Goal: Task Accomplishment & Management: Manage account settings

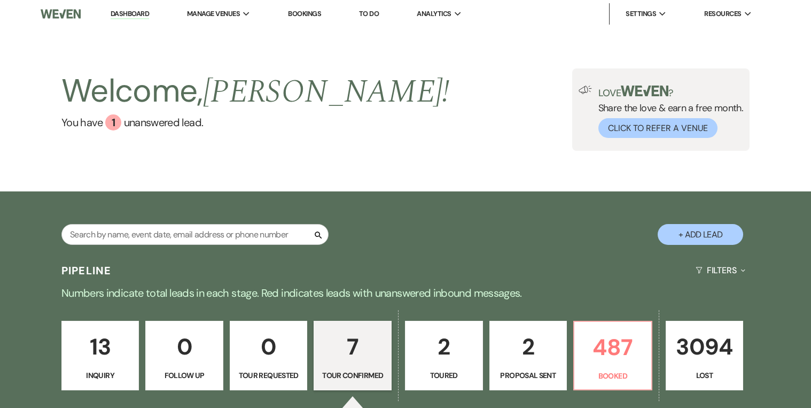
select select "4"
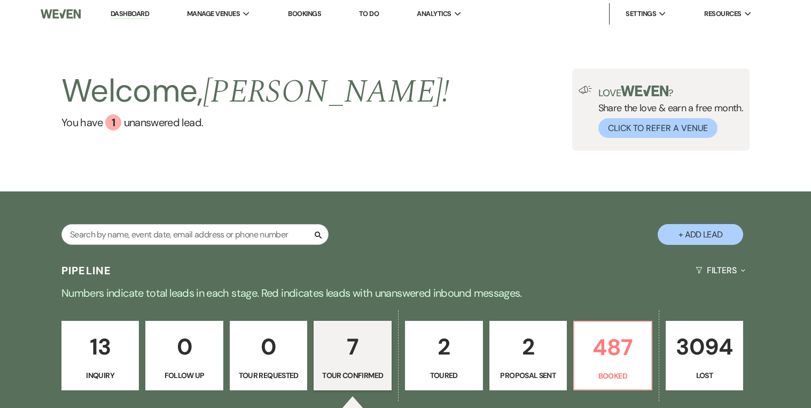
select select "4"
click at [423, 367] on link "2 Toured" at bounding box center [444, 355] width 78 height 69
select select "5"
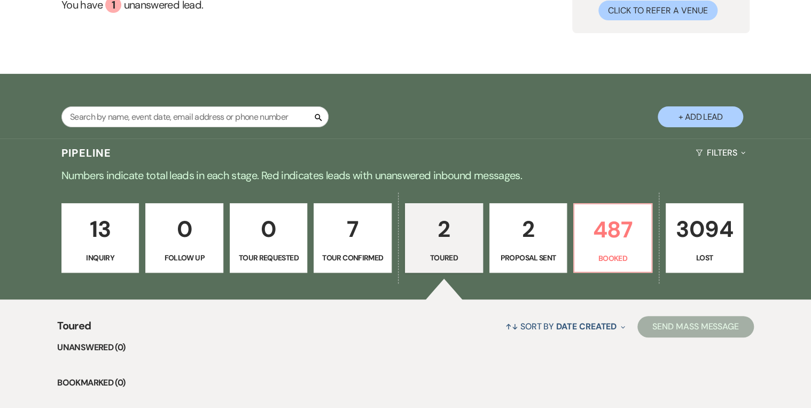
scroll to position [171, 0]
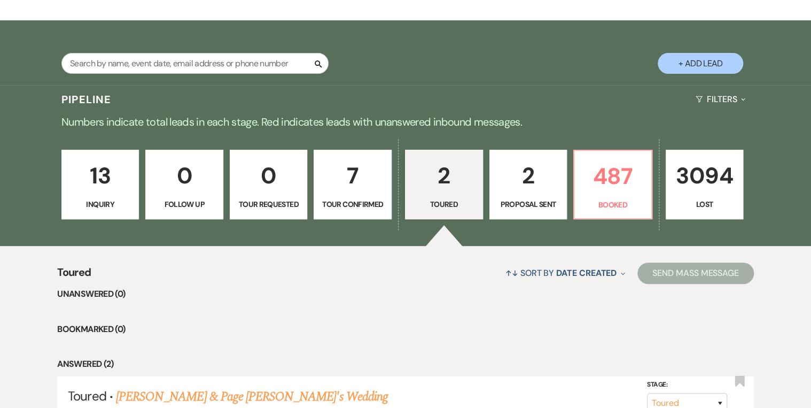
click at [381, 169] on p "7" at bounding box center [353, 176] width 64 height 36
select select "4"
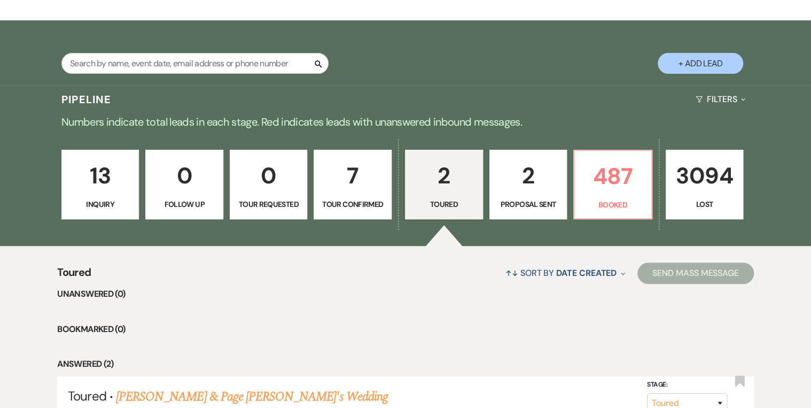
select select "4"
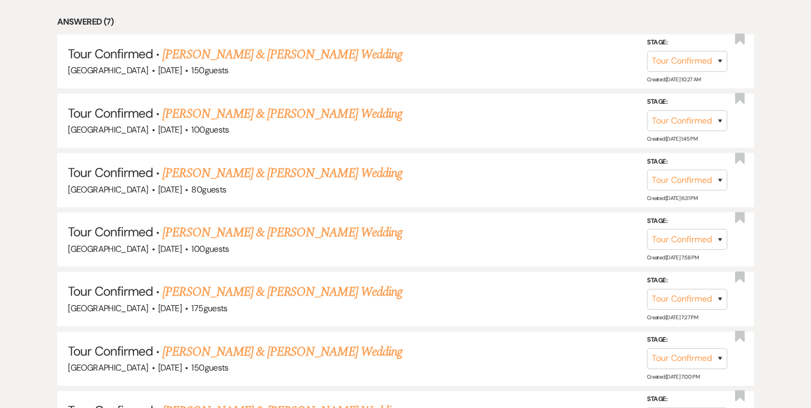
scroll to position [632, 0]
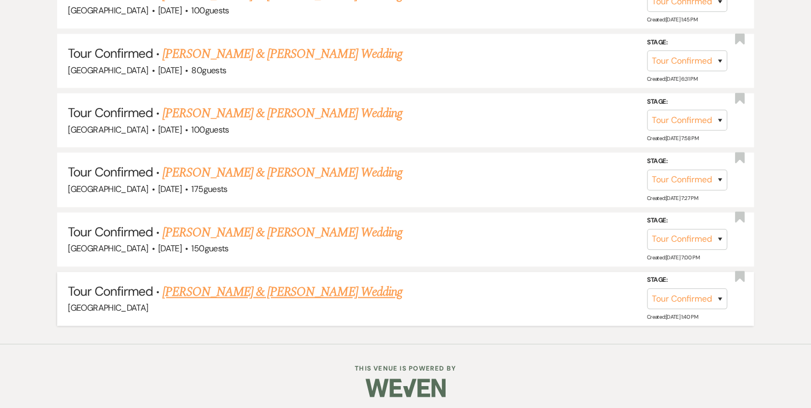
click at [305, 289] on link "[PERSON_NAME] & [PERSON_NAME] Wedding" at bounding box center [281, 291] width 239 height 19
select select "4"
select select "5"
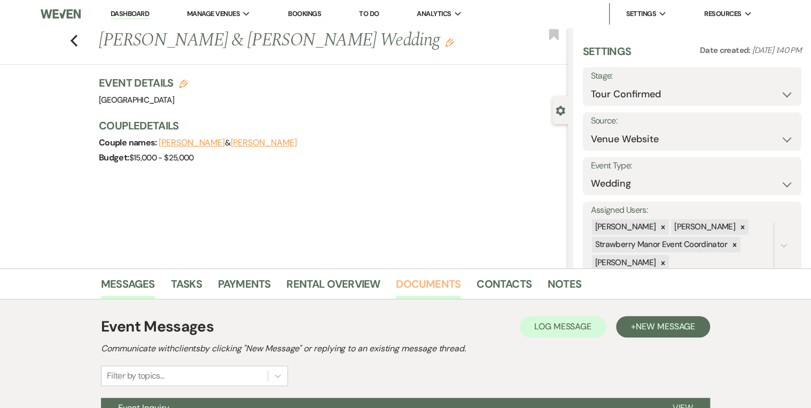
scroll to position [112, 0]
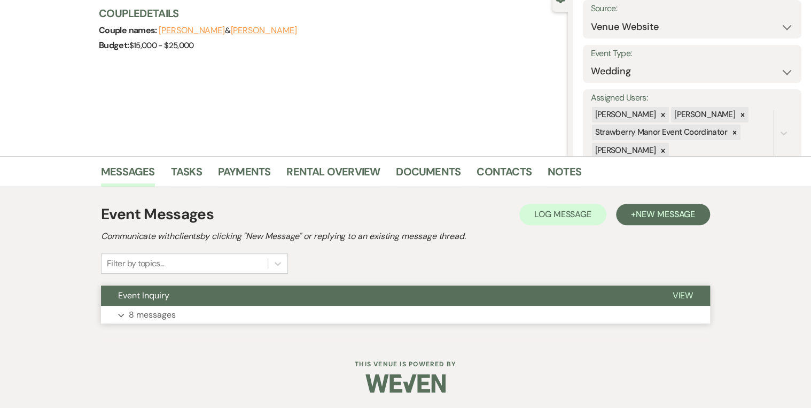
click at [692, 297] on span "View" at bounding box center [682, 295] width 21 height 11
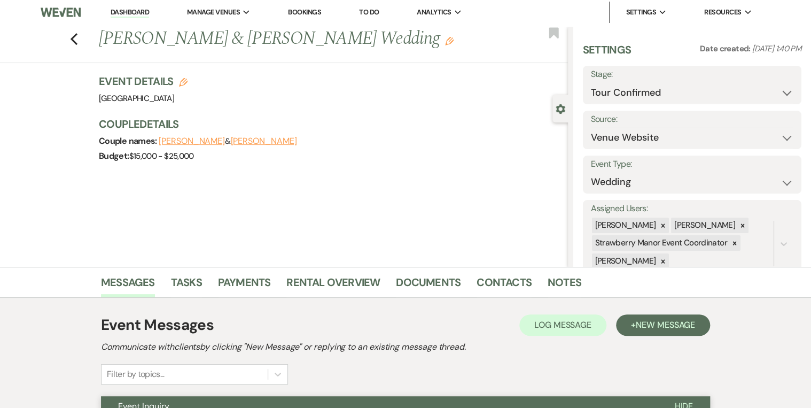
scroll to position [0, 0]
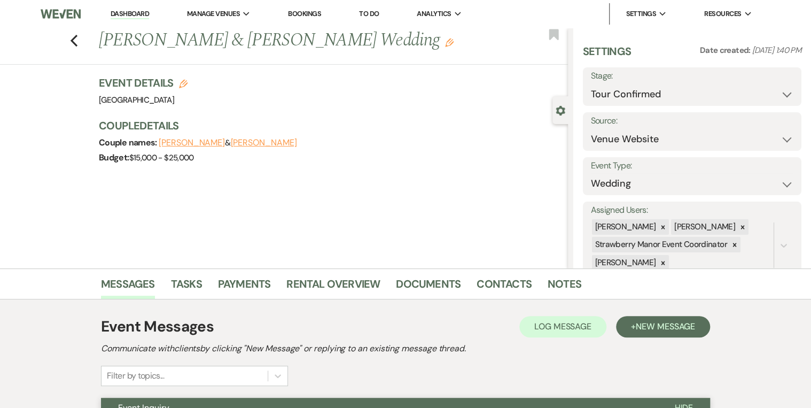
click at [121, 6] on li "Dashboard" at bounding box center [129, 13] width 49 height 21
click at [122, 10] on link "Dashboard" at bounding box center [130, 14] width 38 height 10
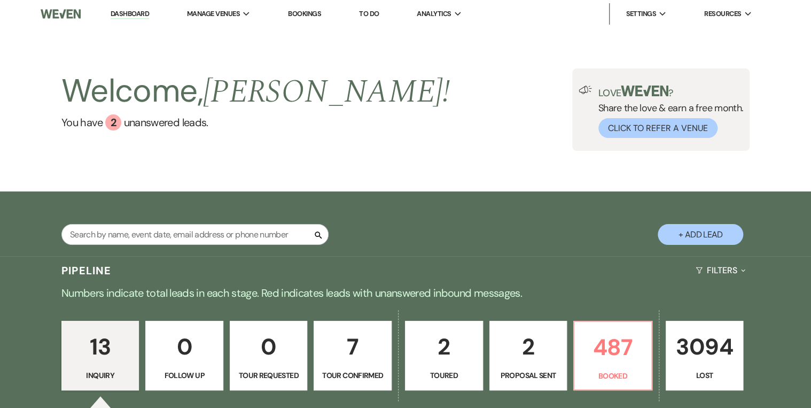
drag, startPoint x: 465, startPoint y: 123, endPoint x: 466, endPoint y: 130, distance: 7.0
click at [466, 130] on div "Welcome, [PERSON_NAME] ! You have 2 unanswered lead s . Love ? Share the love &…" at bounding box center [406, 109] width 770 height 82
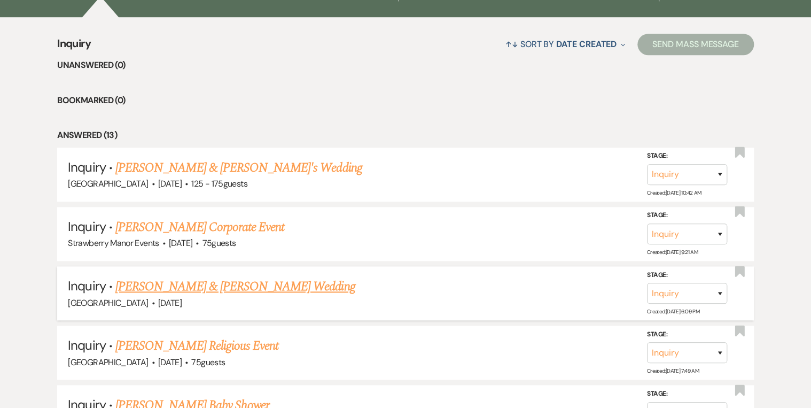
scroll to position [258, 0]
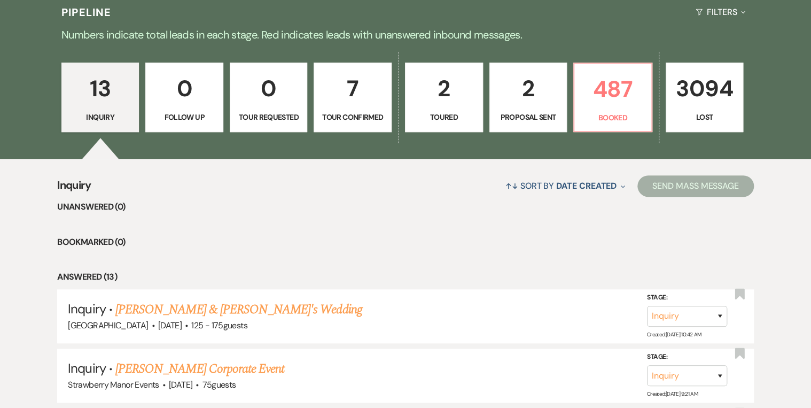
click at [358, 116] on p "Tour Confirmed" at bounding box center [353, 117] width 64 height 12
select select "4"
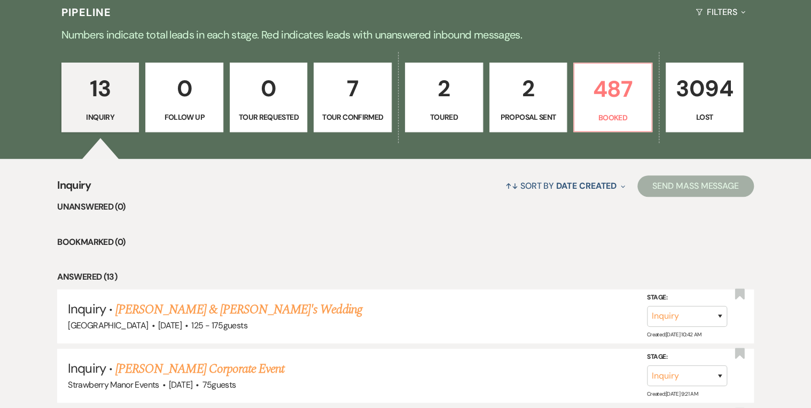
select select "4"
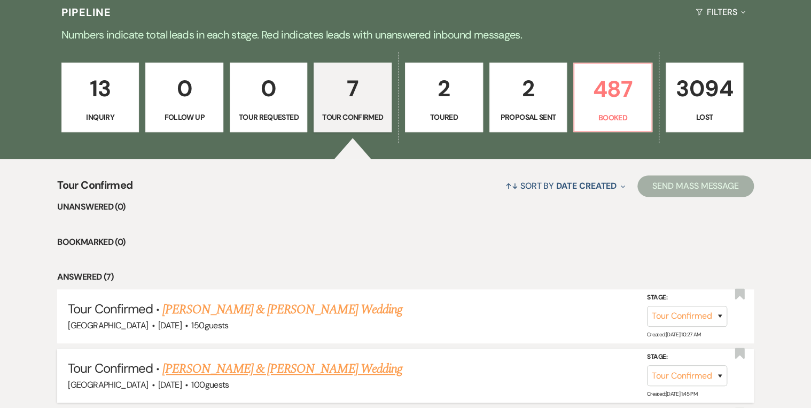
click at [249, 370] on link "[PERSON_NAME] & [PERSON_NAME] Wedding" at bounding box center [281, 368] width 239 height 19
select select "4"
select select "5"
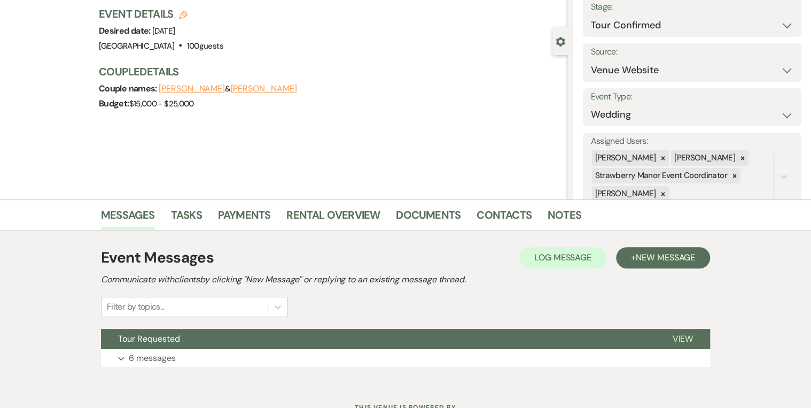
scroll to position [112, 0]
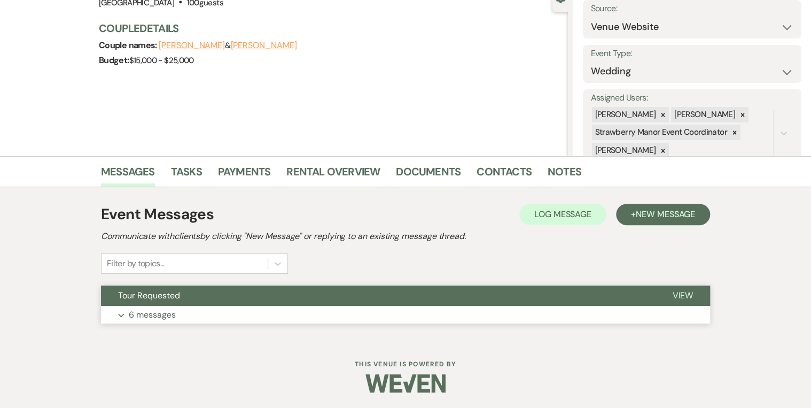
click at [684, 295] on span "View" at bounding box center [682, 295] width 21 height 11
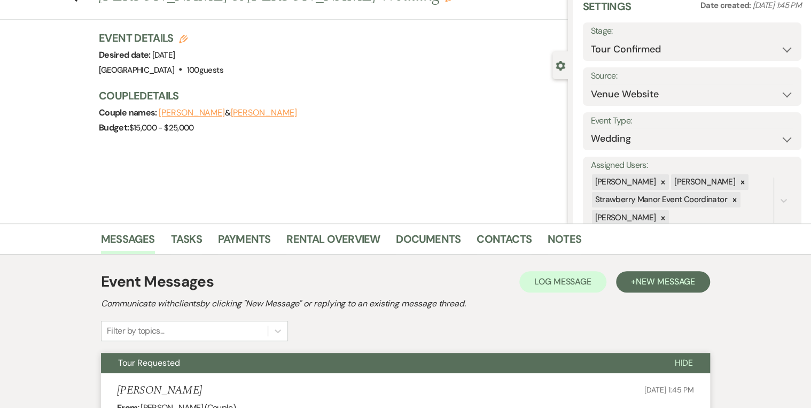
scroll to position [0, 0]
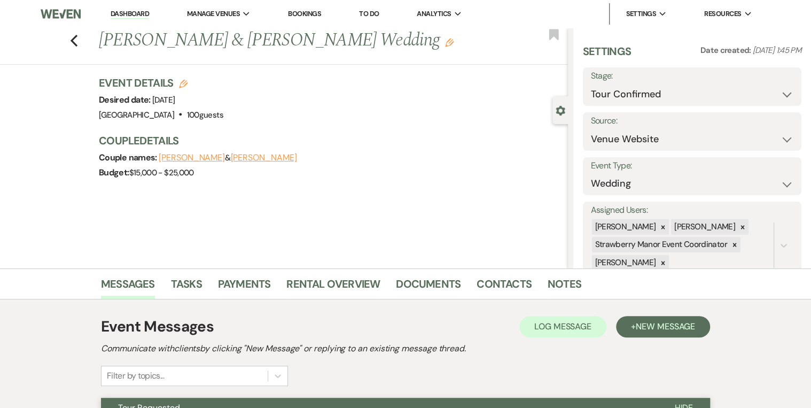
click at [130, 16] on link "Dashboard" at bounding box center [130, 14] width 38 height 10
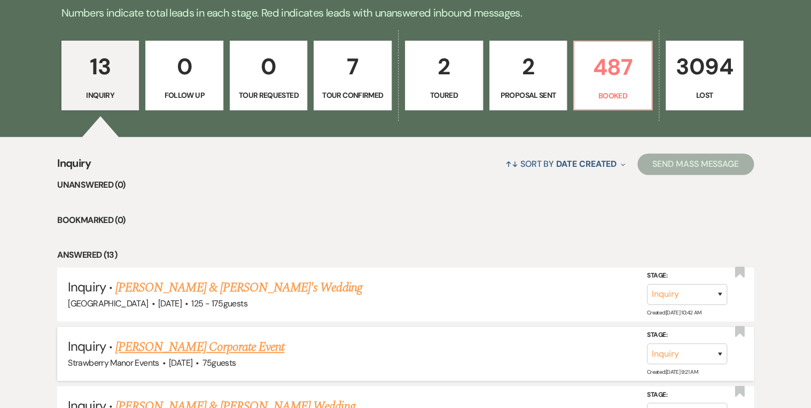
scroll to position [171, 0]
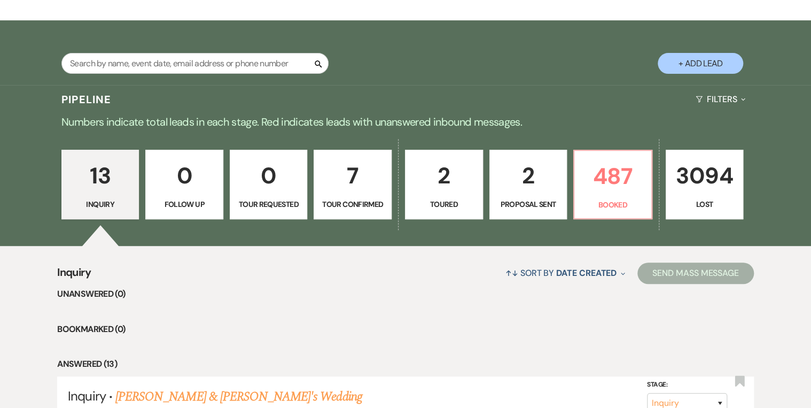
click at [366, 207] on p "Tour Confirmed" at bounding box center [353, 204] width 64 height 12
select select "4"
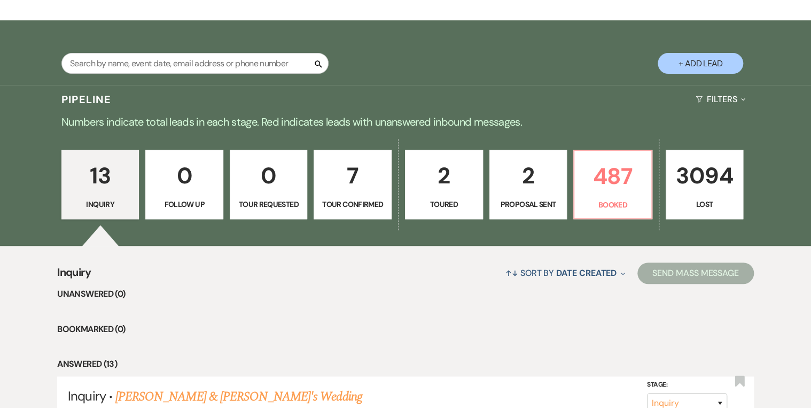
select select "4"
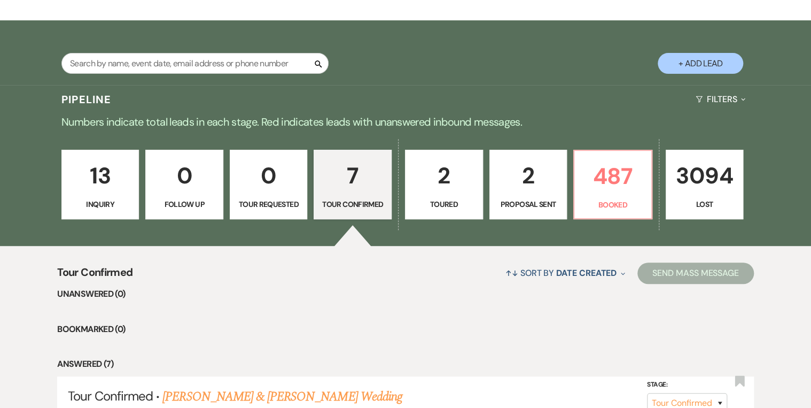
click at [454, 181] on p "2" at bounding box center [444, 176] width 64 height 36
select select "5"
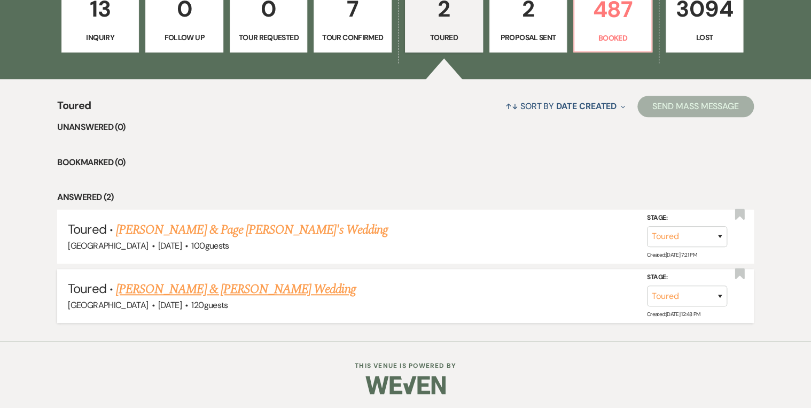
scroll to position [167, 0]
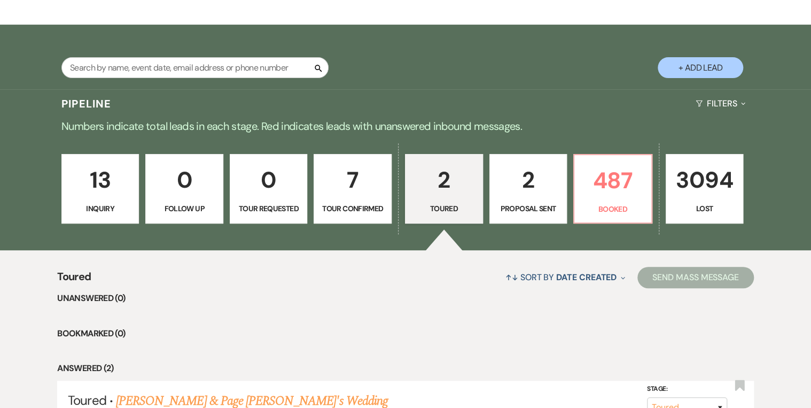
click at [530, 206] on p "Proposal Sent" at bounding box center [529, 209] width 64 height 12
select select "6"
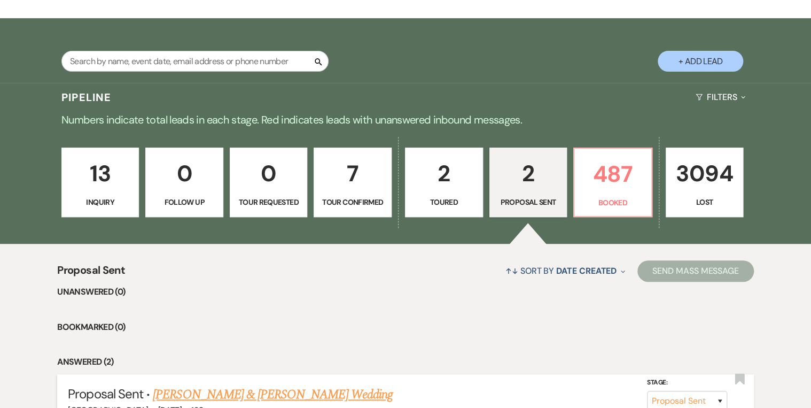
scroll to position [81, 0]
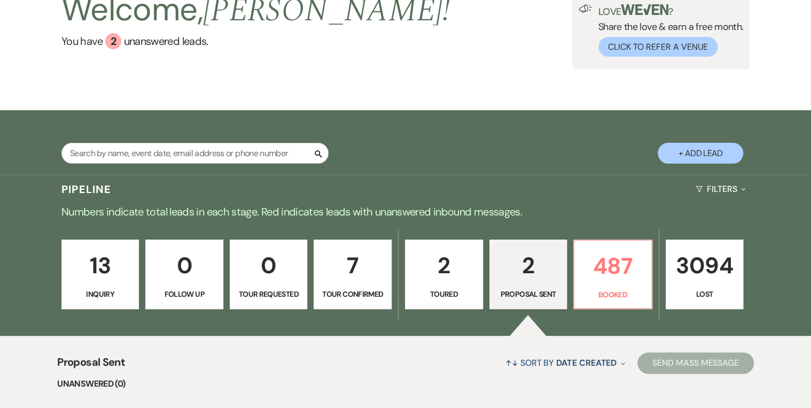
click at [111, 292] on p "Inquiry" at bounding box center [100, 294] width 64 height 12
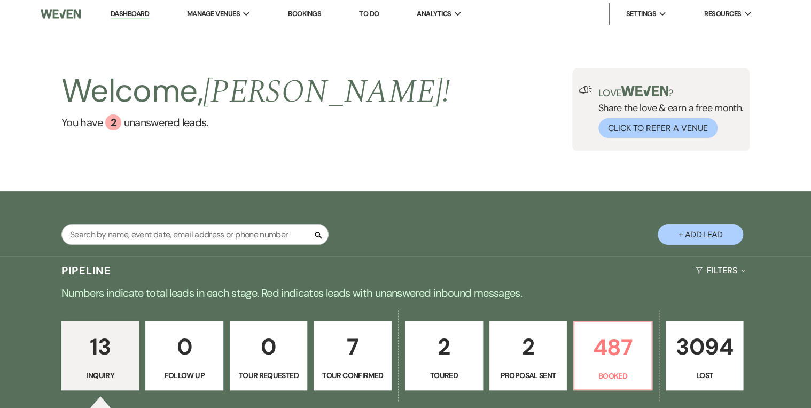
click at [539, 349] on p "2" at bounding box center [529, 347] width 64 height 36
select select "6"
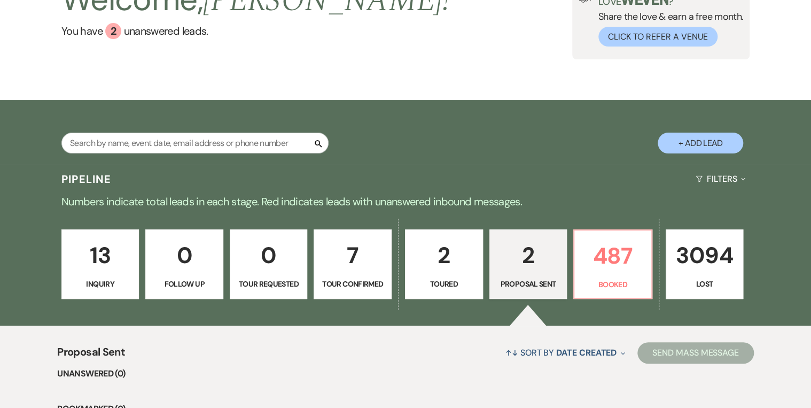
scroll to position [171, 0]
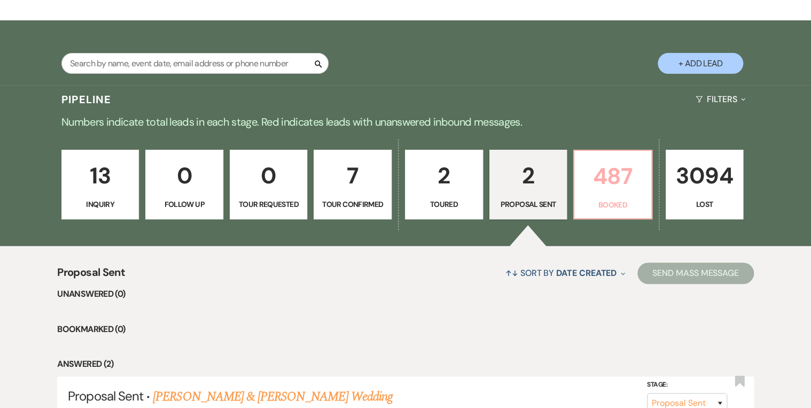
click at [589, 189] on p "487" at bounding box center [613, 176] width 64 height 36
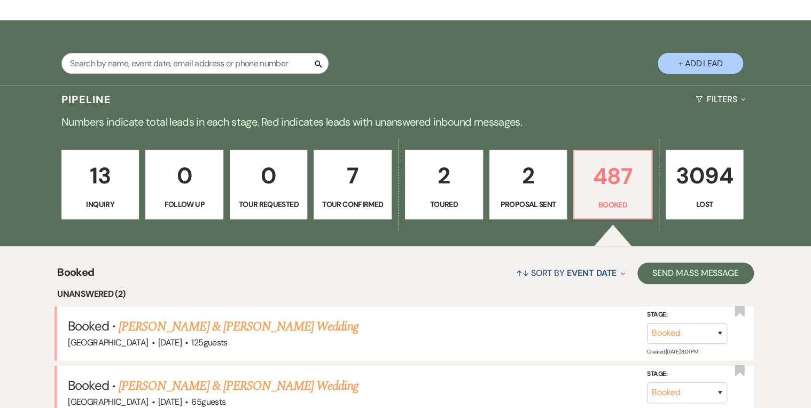
click at [518, 205] on p "Proposal Sent" at bounding box center [529, 204] width 64 height 12
select select "6"
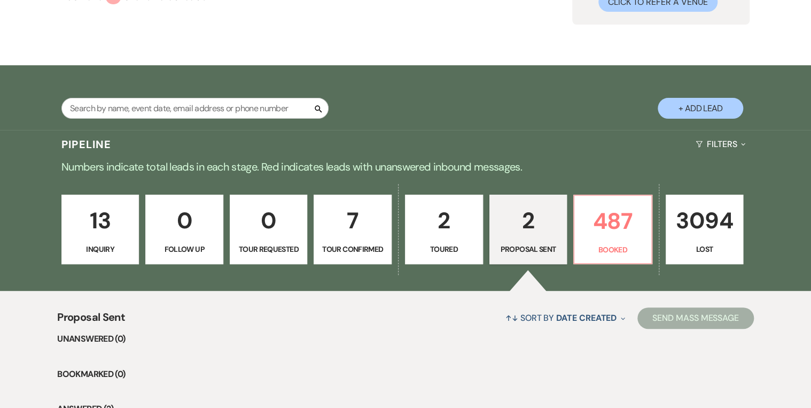
scroll to position [86, 0]
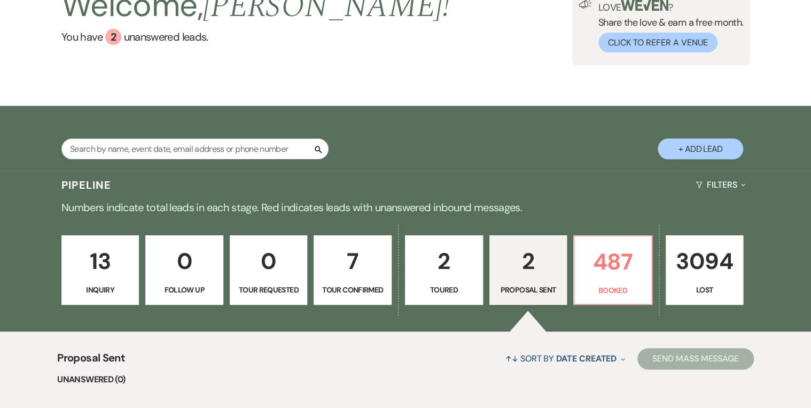
click at [358, 261] on p "7" at bounding box center [353, 261] width 64 height 36
select select "4"
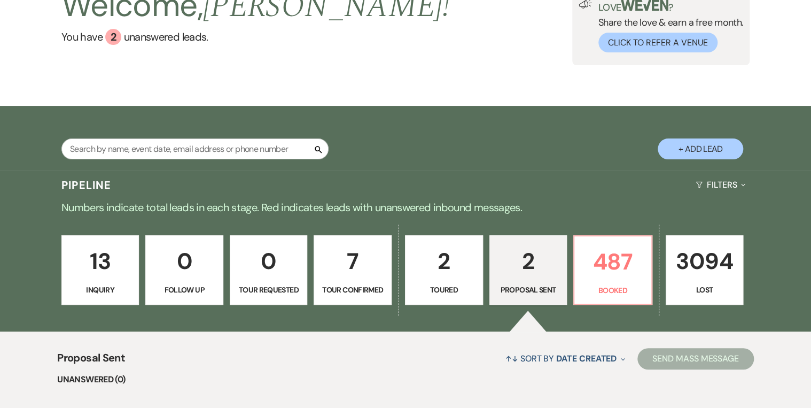
select select "4"
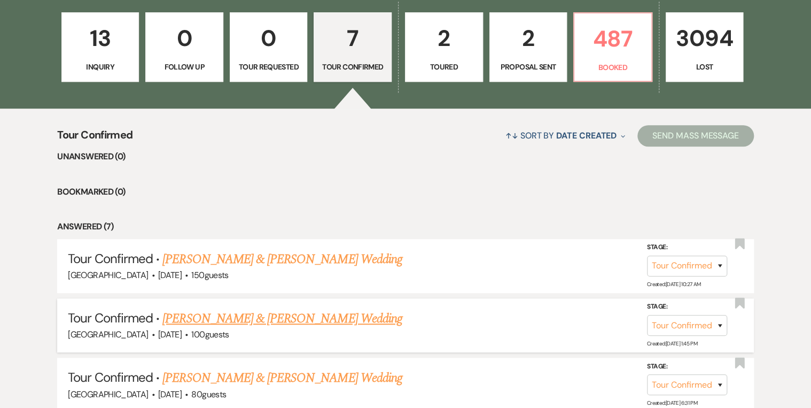
scroll to position [342, 0]
